Goal: Task Accomplishment & Management: Use online tool/utility

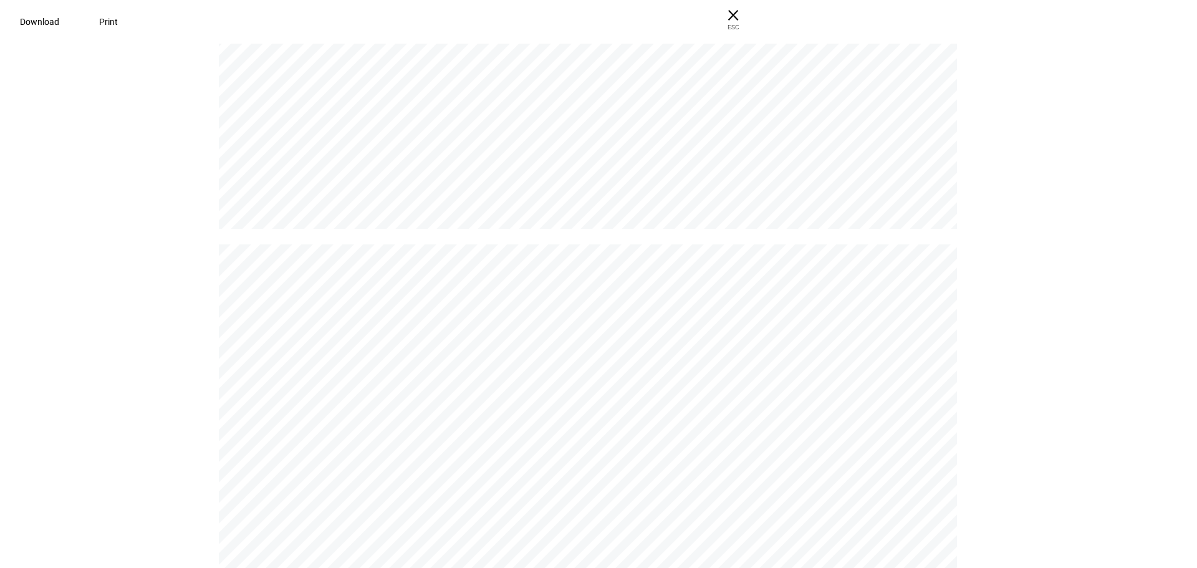
scroll to position [1372, 0]
click at [748, 9] on span "× ESC" at bounding box center [728, 20] width 40 height 40
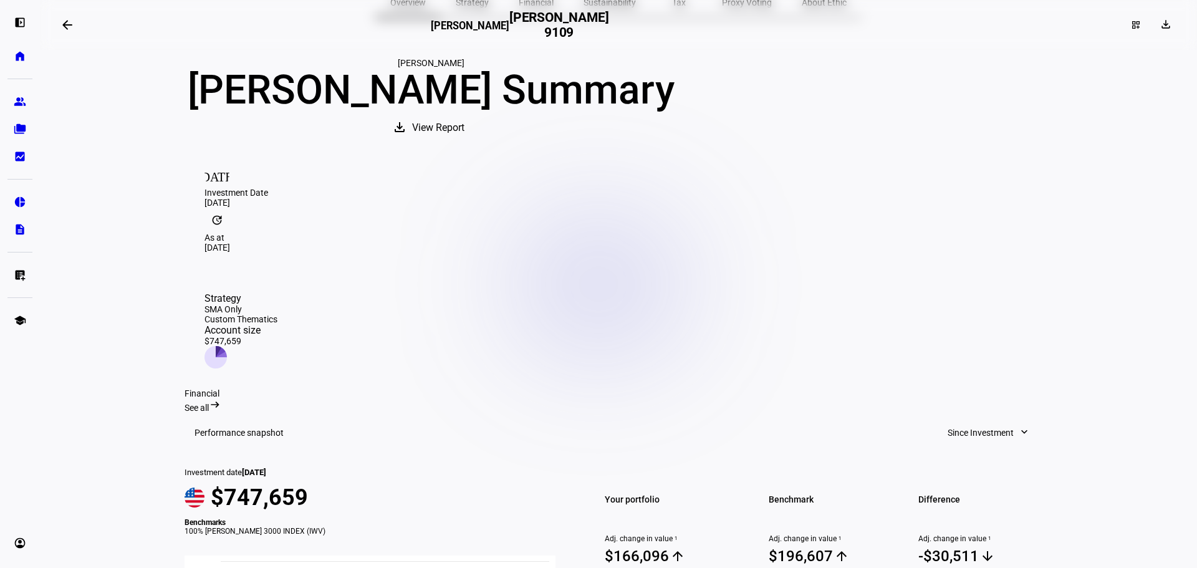
scroll to position [0, 0]
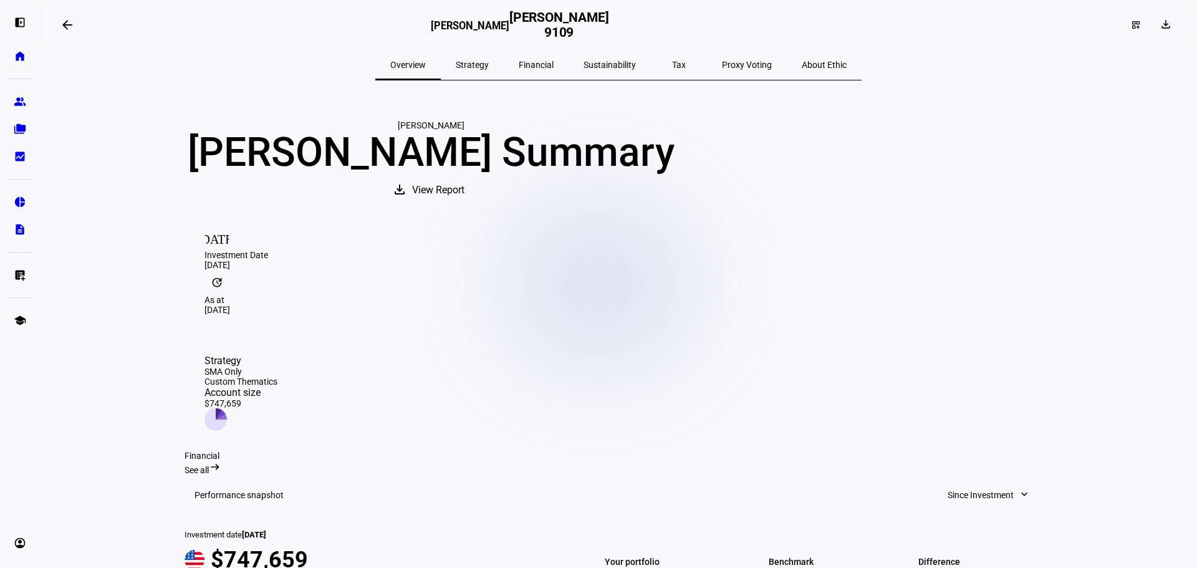
click at [489, 63] on span "Strategy" at bounding box center [472, 64] width 33 height 9
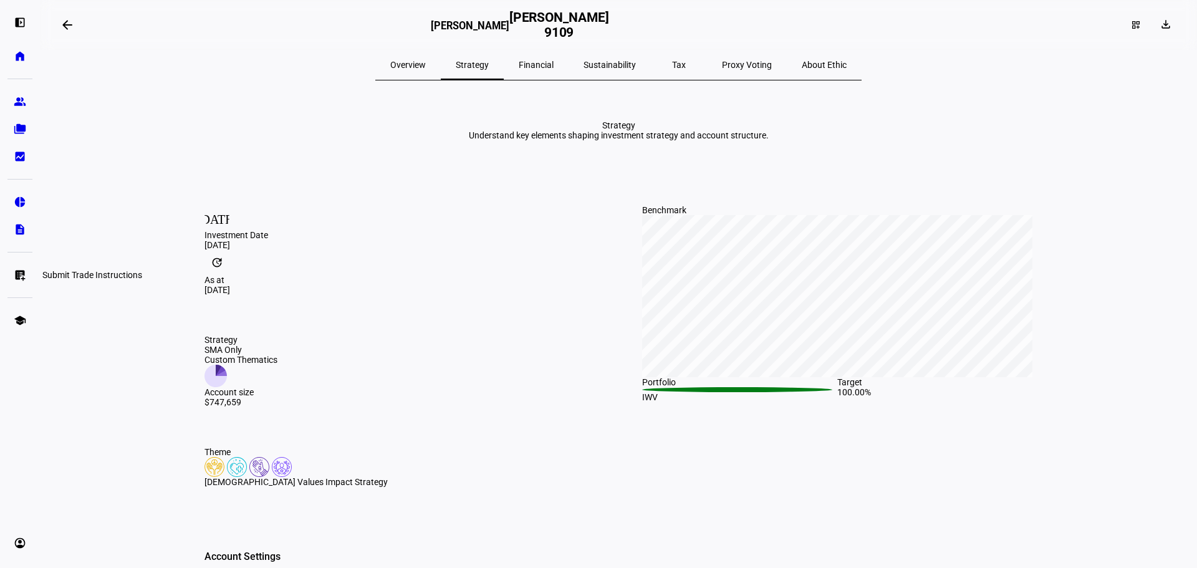
click at [16, 276] on eth-mat-symbol "list_alt_add" at bounding box center [20, 275] width 12 height 12
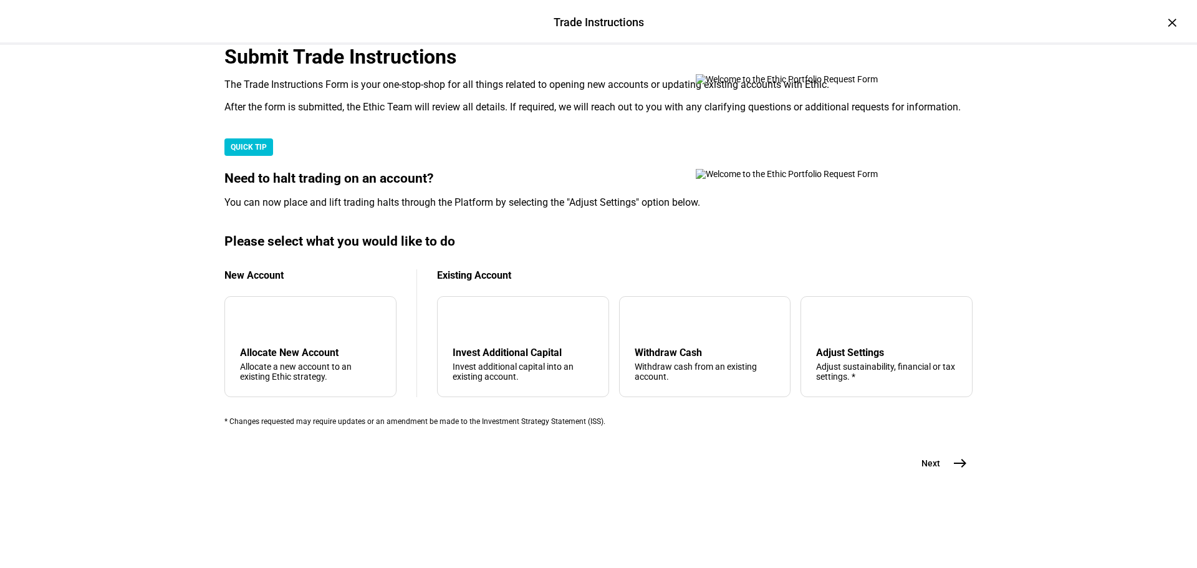
scroll to position [302, 0]
click at [701, 347] on div "Withdraw Cash" at bounding box center [705, 353] width 141 height 12
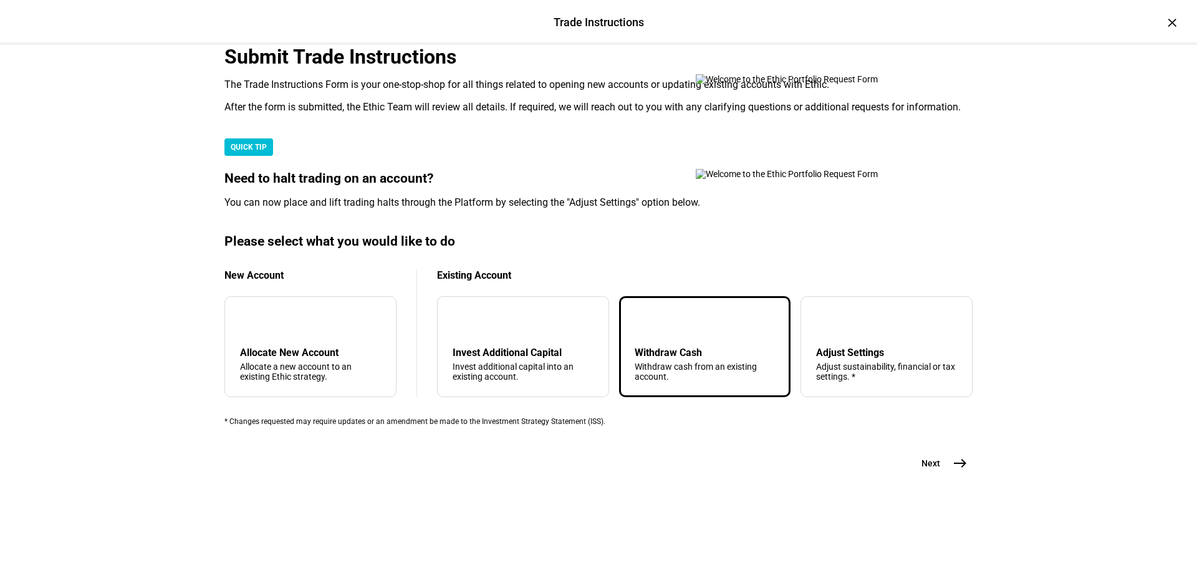
click at [965, 476] on span "east" at bounding box center [960, 463] width 25 height 25
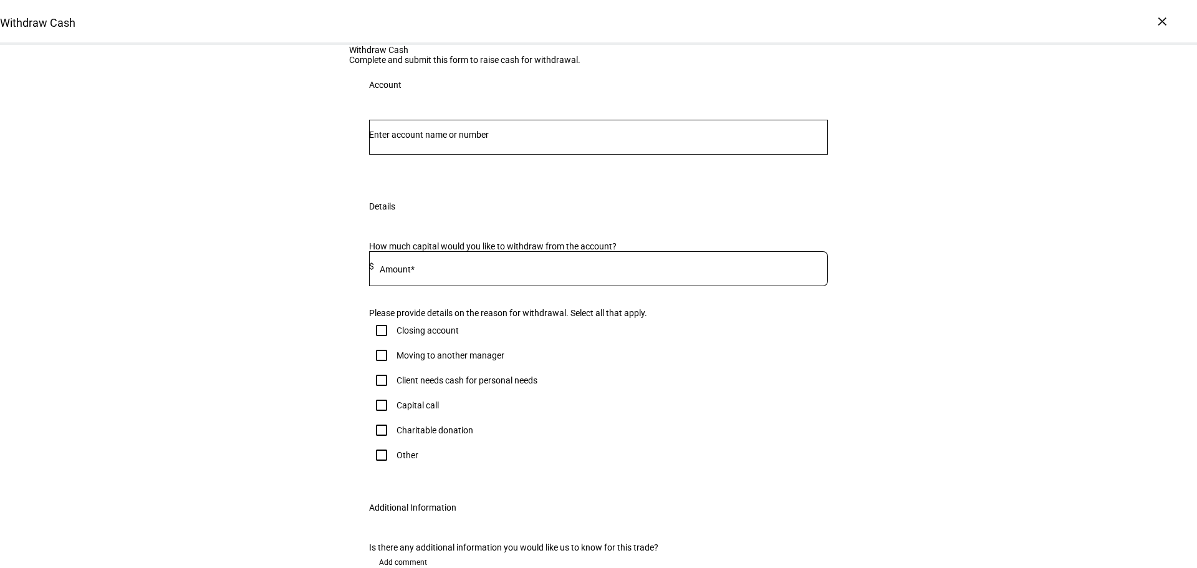
click at [551, 140] on input "Number" at bounding box center [598, 135] width 459 height 10
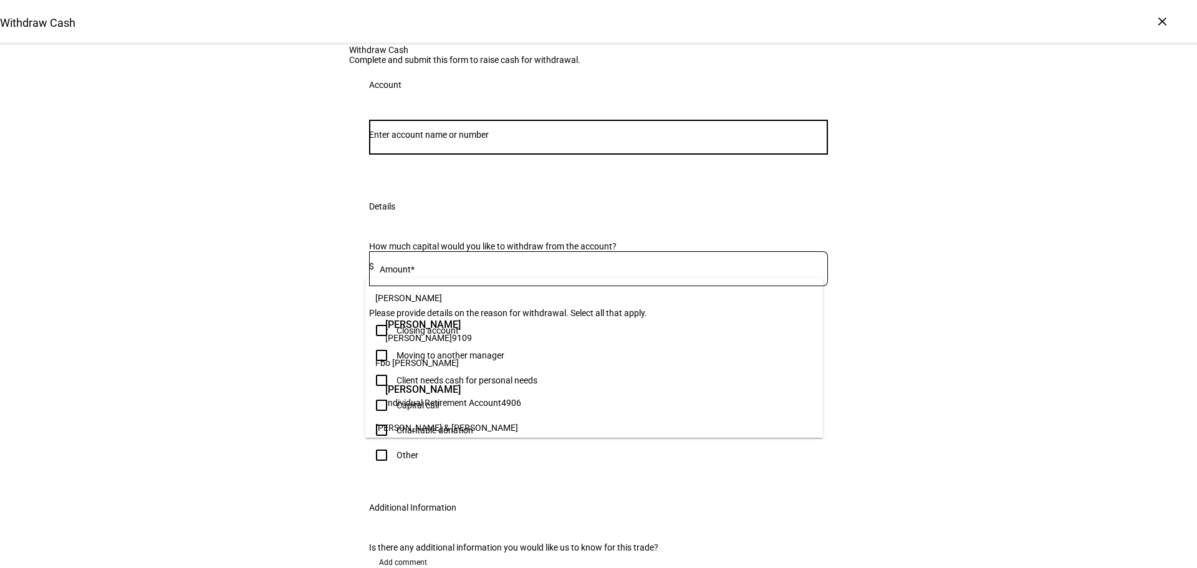
click at [423, 338] on span "[PERSON_NAME]" at bounding box center [418, 338] width 67 height 10
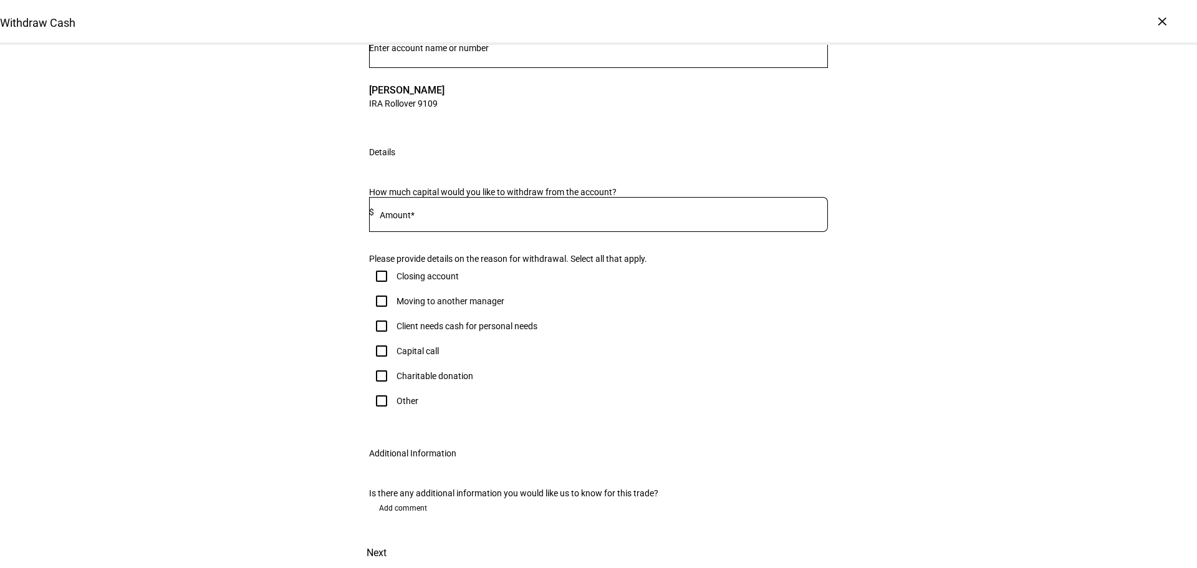
scroll to position [187, 0]
click at [471, 232] on div at bounding box center [601, 214] width 454 height 35
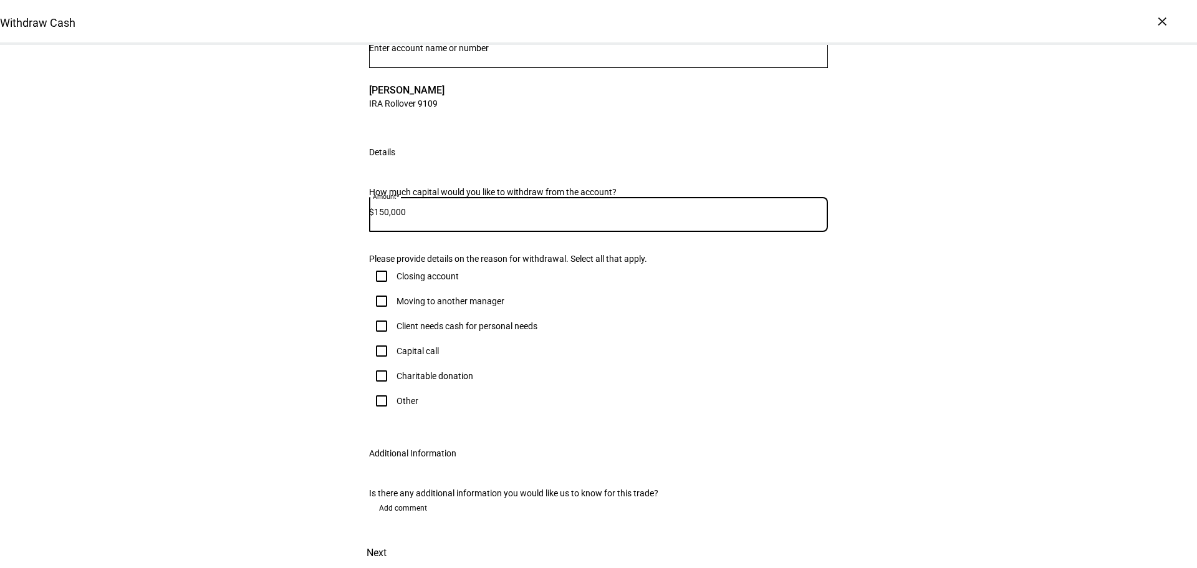
scroll to position [249, 0]
type input "150,000"
click at [422, 322] on div "Client needs cash for personal needs" at bounding box center [467, 326] width 141 height 10
click at [394, 322] on input "Client needs cash for personal needs" at bounding box center [381, 326] width 25 height 25
checkbox input "true"
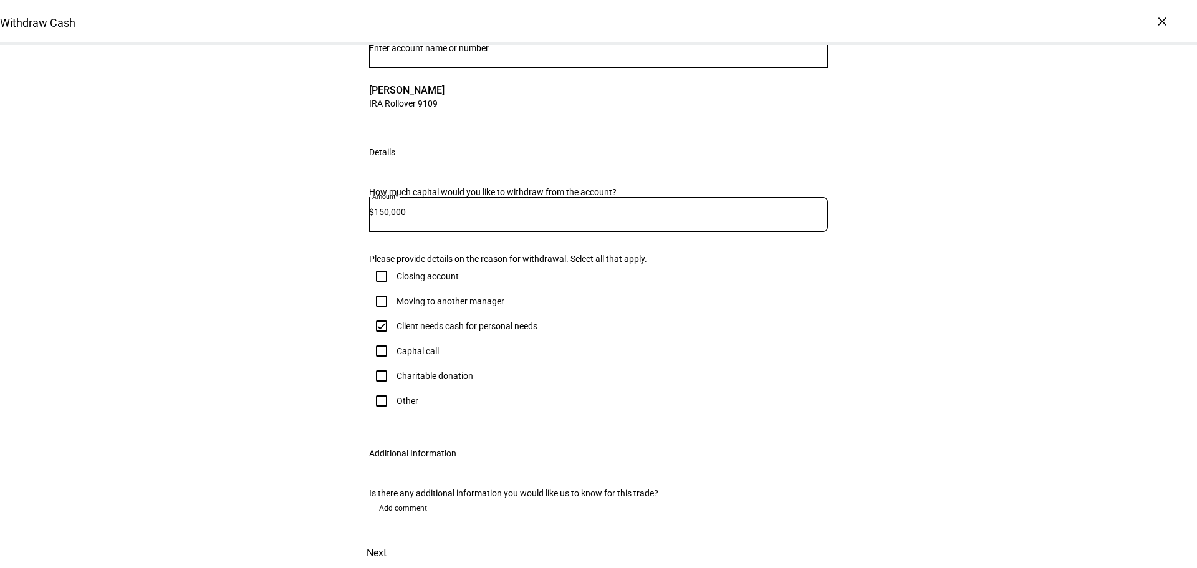
scroll to position [340, 0]
click at [387, 538] on span "Next" at bounding box center [377, 553] width 20 height 30
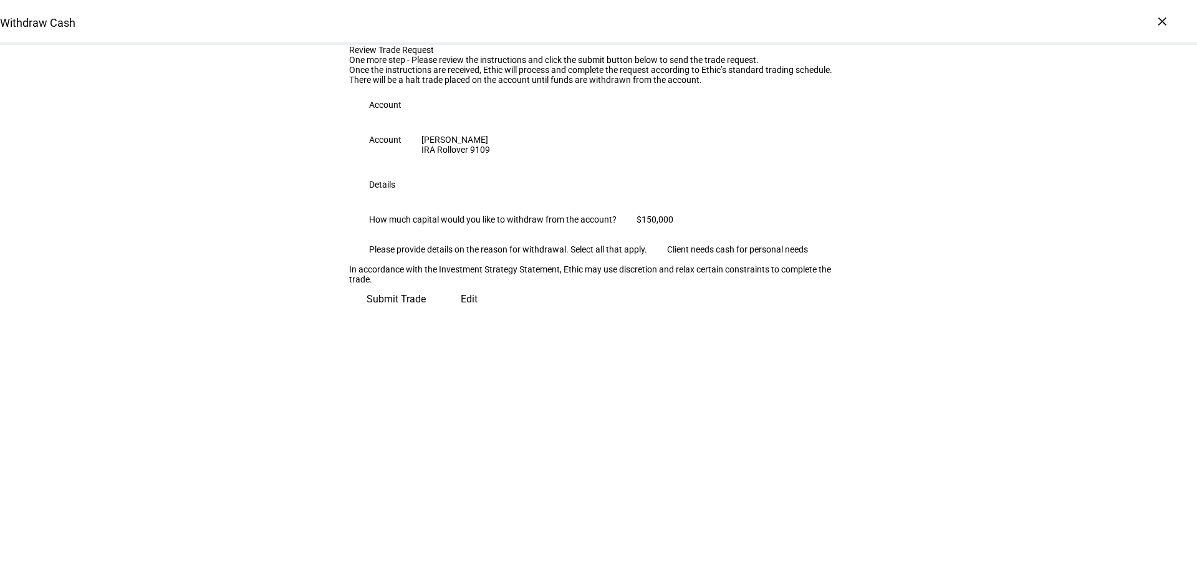
scroll to position [32, 0]
click at [426, 314] on span "Submit Trade" at bounding box center [396, 299] width 59 height 30
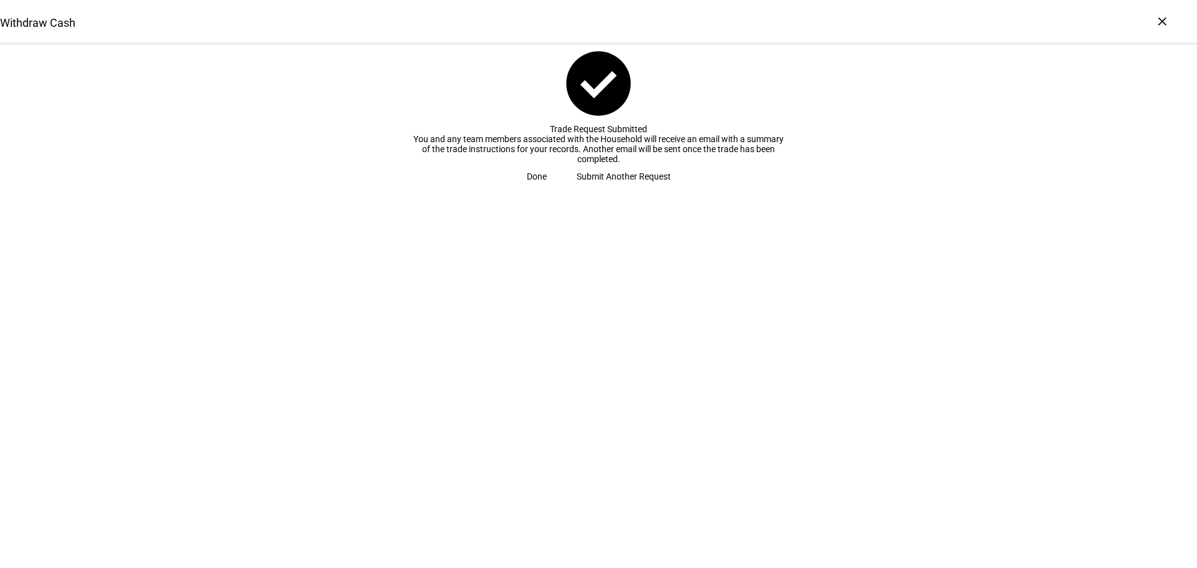
click at [547, 189] on span "Done" at bounding box center [537, 176] width 20 height 25
